Goal: Task Accomplishment & Management: Complete application form

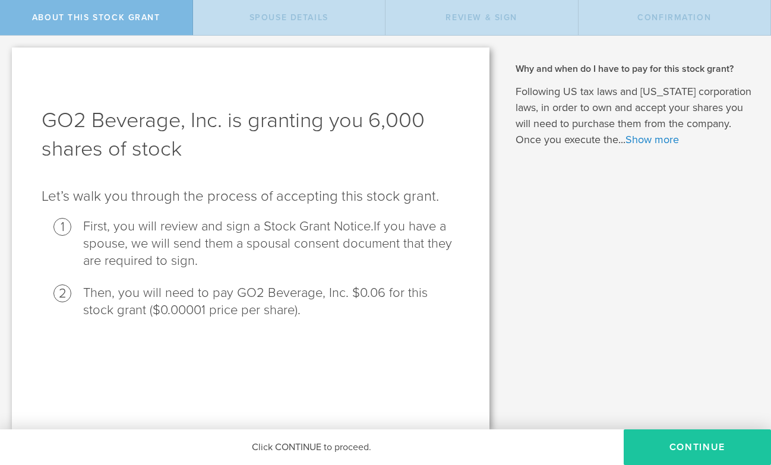
click at [689, 447] on button "CONTINUE" at bounding box center [697, 447] width 147 height 36
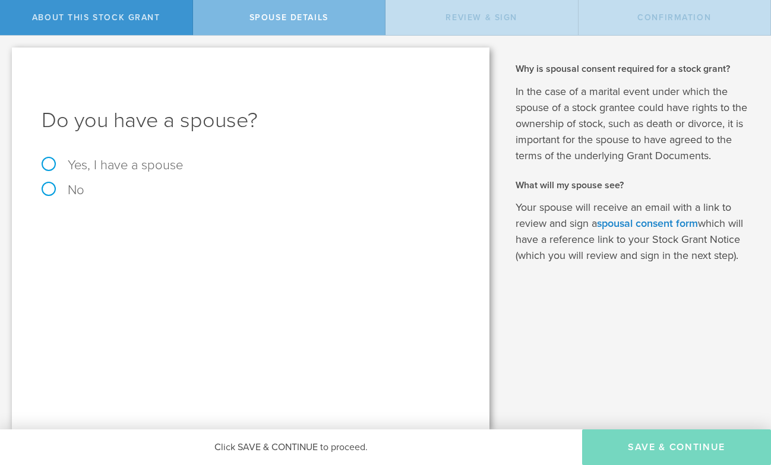
click at [61, 189] on label "No" at bounding box center [251, 190] width 418 height 13
click at [8, 55] on input "No" at bounding box center [4, 45] width 8 height 19
radio input "true"
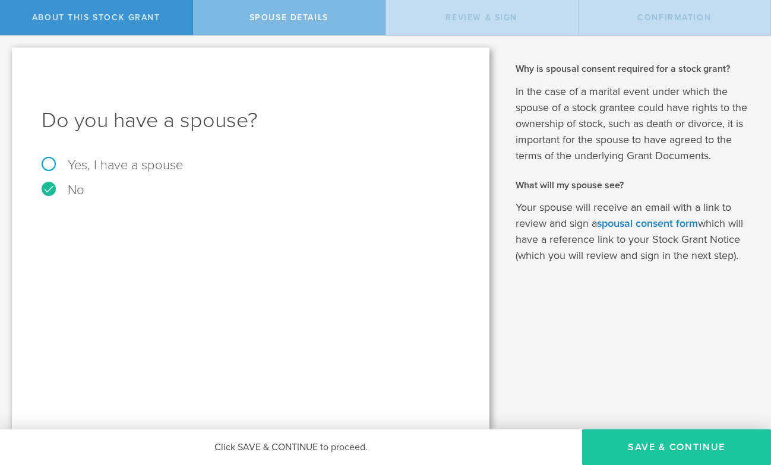
click at [631, 450] on button "Save & Continue" at bounding box center [676, 447] width 189 height 36
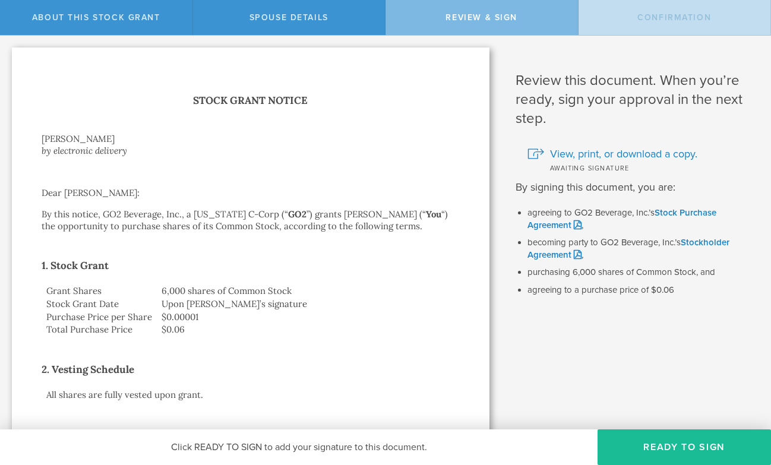
click at [294, 99] on h1 "Stock Grant Notice" at bounding box center [251, 100] width 418 height 17
click at [605, 155] on span "View, print, or download a copy." at bounding box center [623, 153] width 147 height 15
click at [349, 100] on h1 "Stock Grant Notice" at bounding box center [251, 100] width 418 height 17
